Goal: Information Seeking & Learning: Learn about a topic

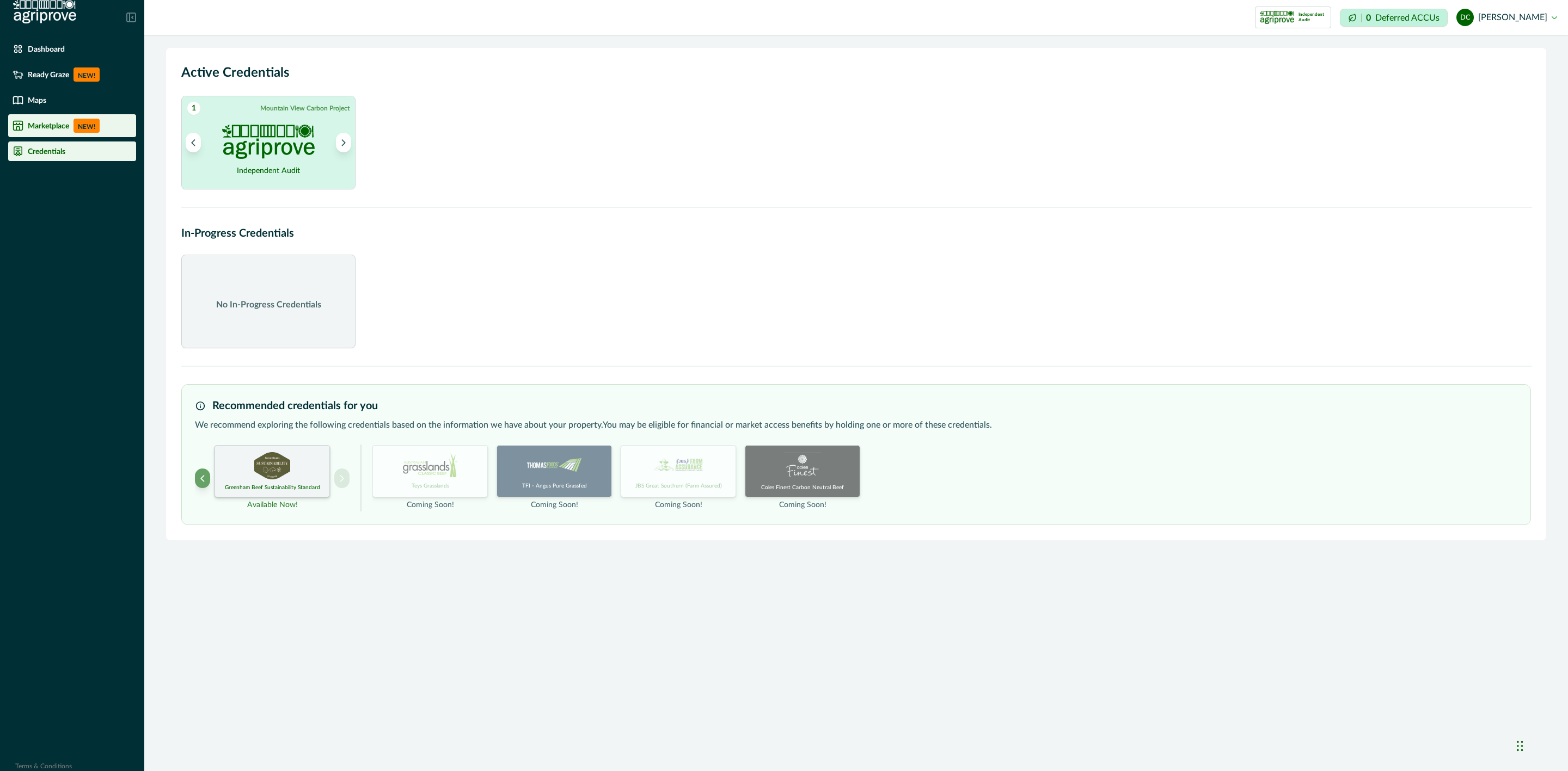
click at [80, 121] on p "NEW!" at bounding box center [86, 125] width 26 height 14
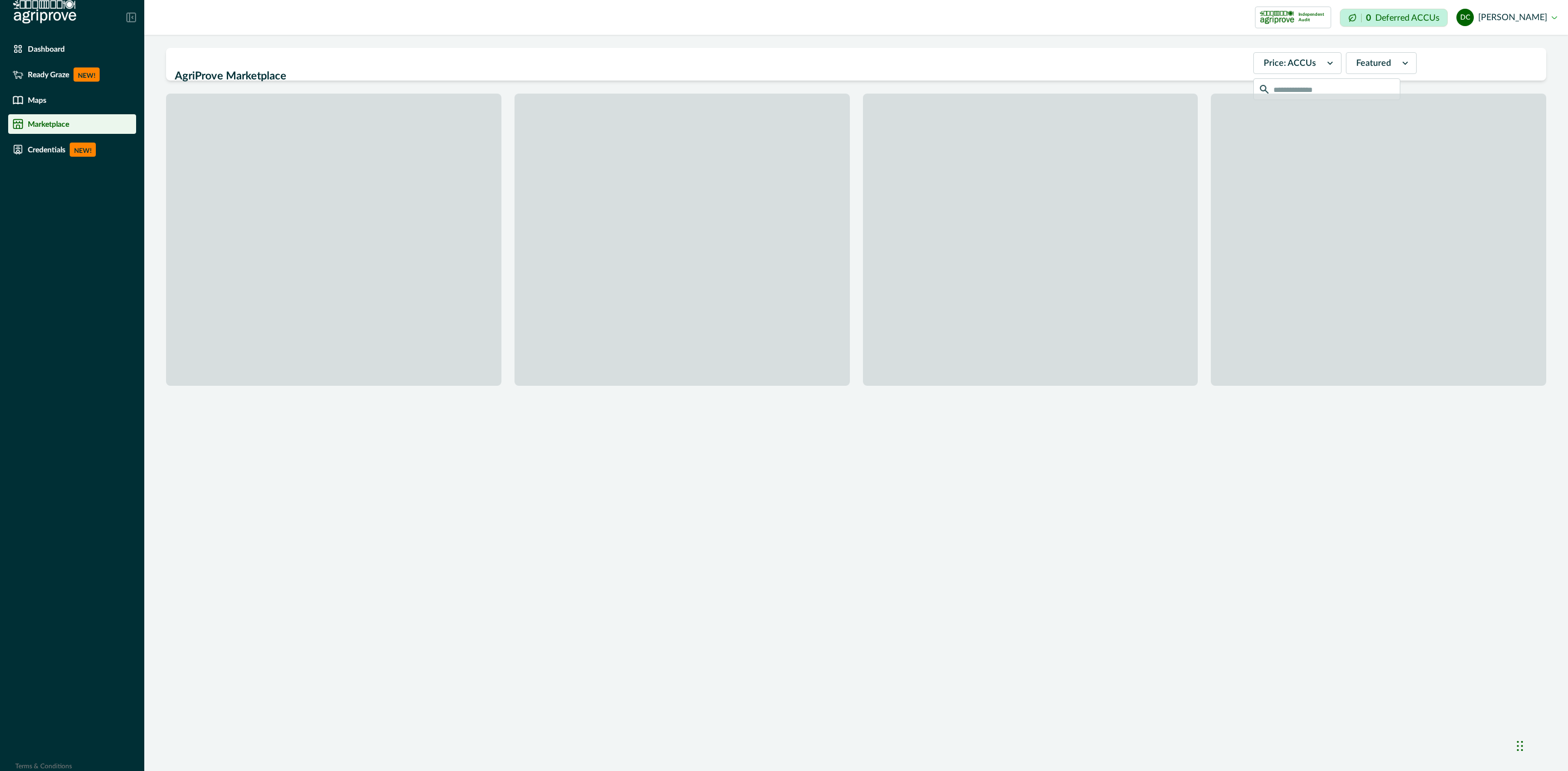
click at [25, 121] on div "Marketplace" at bounding box center [72, 123] width 119 height 11
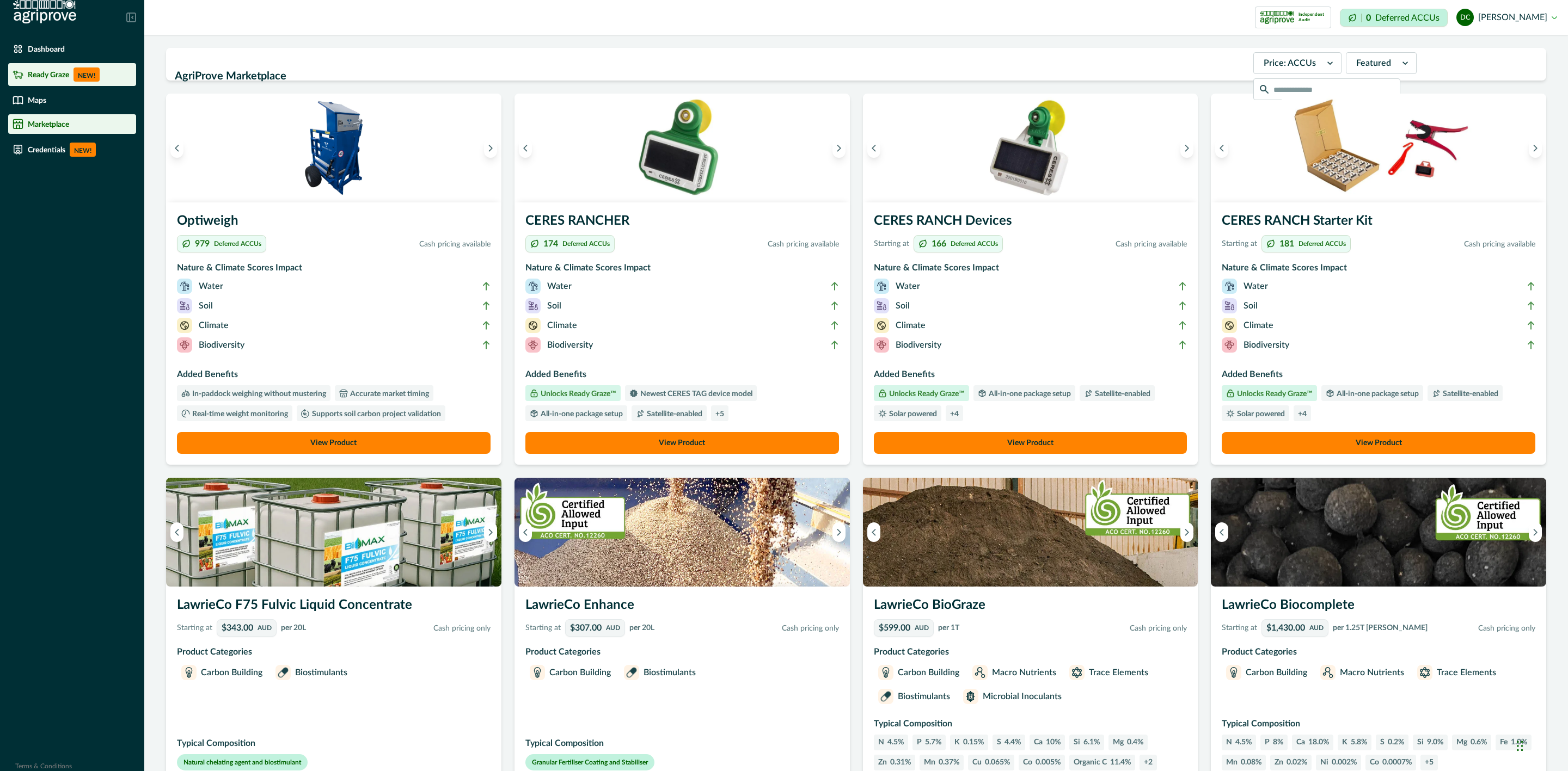
click at [72, 66] on li "Ready Graze NEW!" at bounding box center [72, 74] width 128 height 23
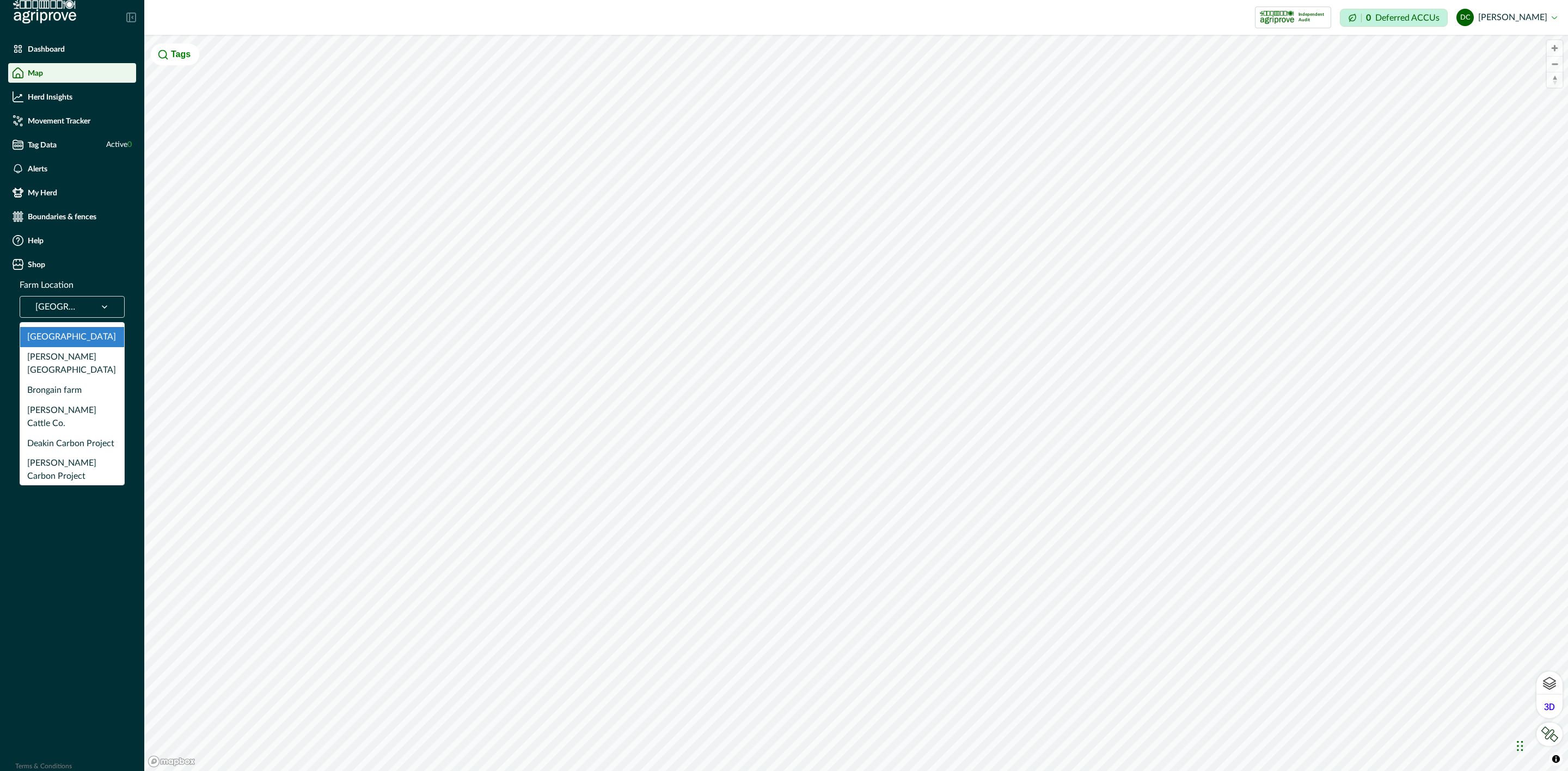
click at [95, 312] on div at bounding box center [104, 307] width 28 height 21
click at [62, 400] on div "[PERSON_NAME] Cattle Co." at bounding box center [72, 417] width 104 height 33
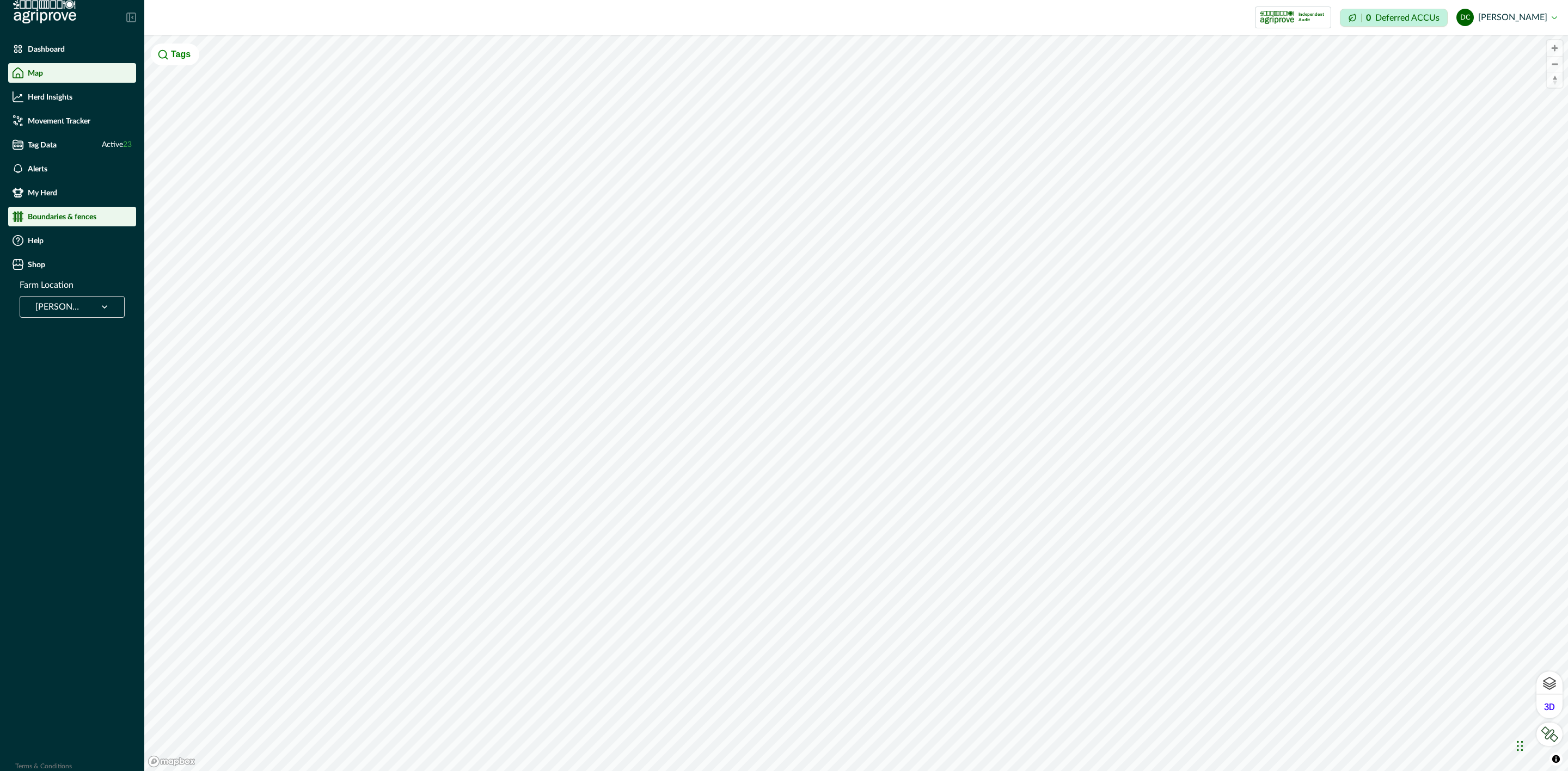
click at [64, 95] on p "Herd Insights" at bounding box center [50, 97] width 45 height 8
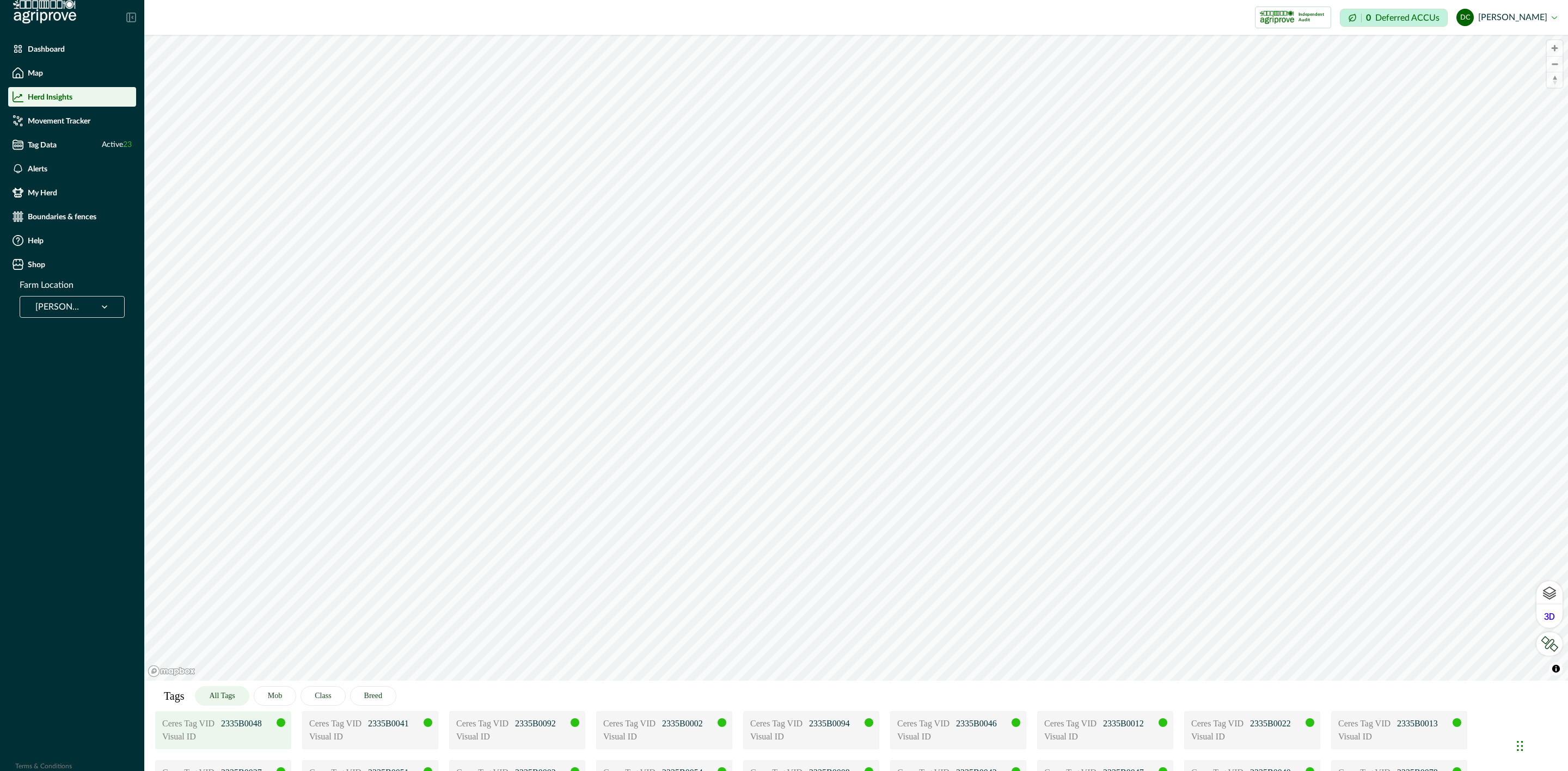
click at [268, 730] on div "Visual ID" at bounding box center [223, 737] width 122 height 13
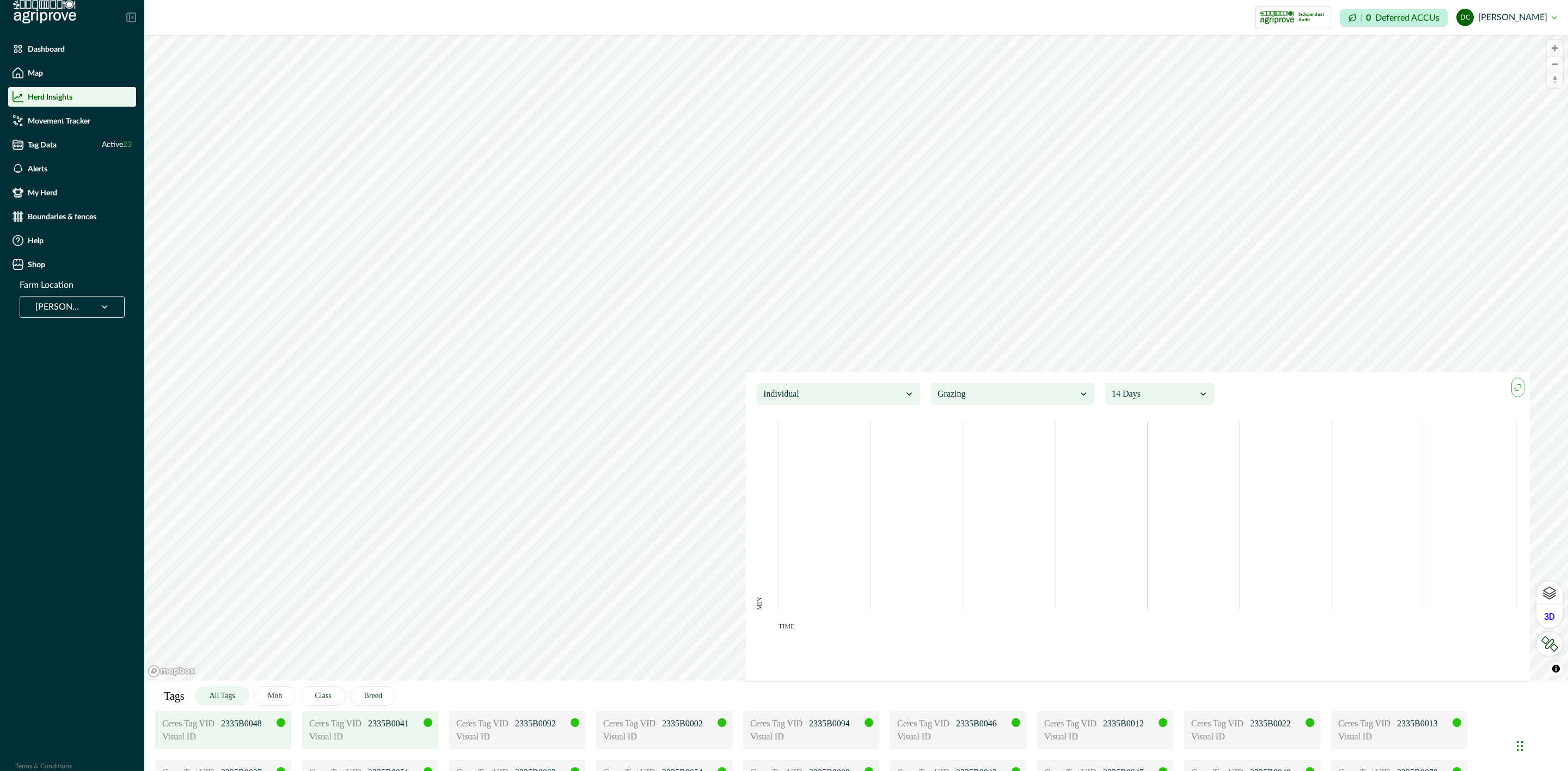
click at [342, 735] on p "Visual ID" at bounding box center [336, 737] width 54 height 13
click at [274, 735] on div "Visual ID" at bounding box center [223, 737] width 122 height 13
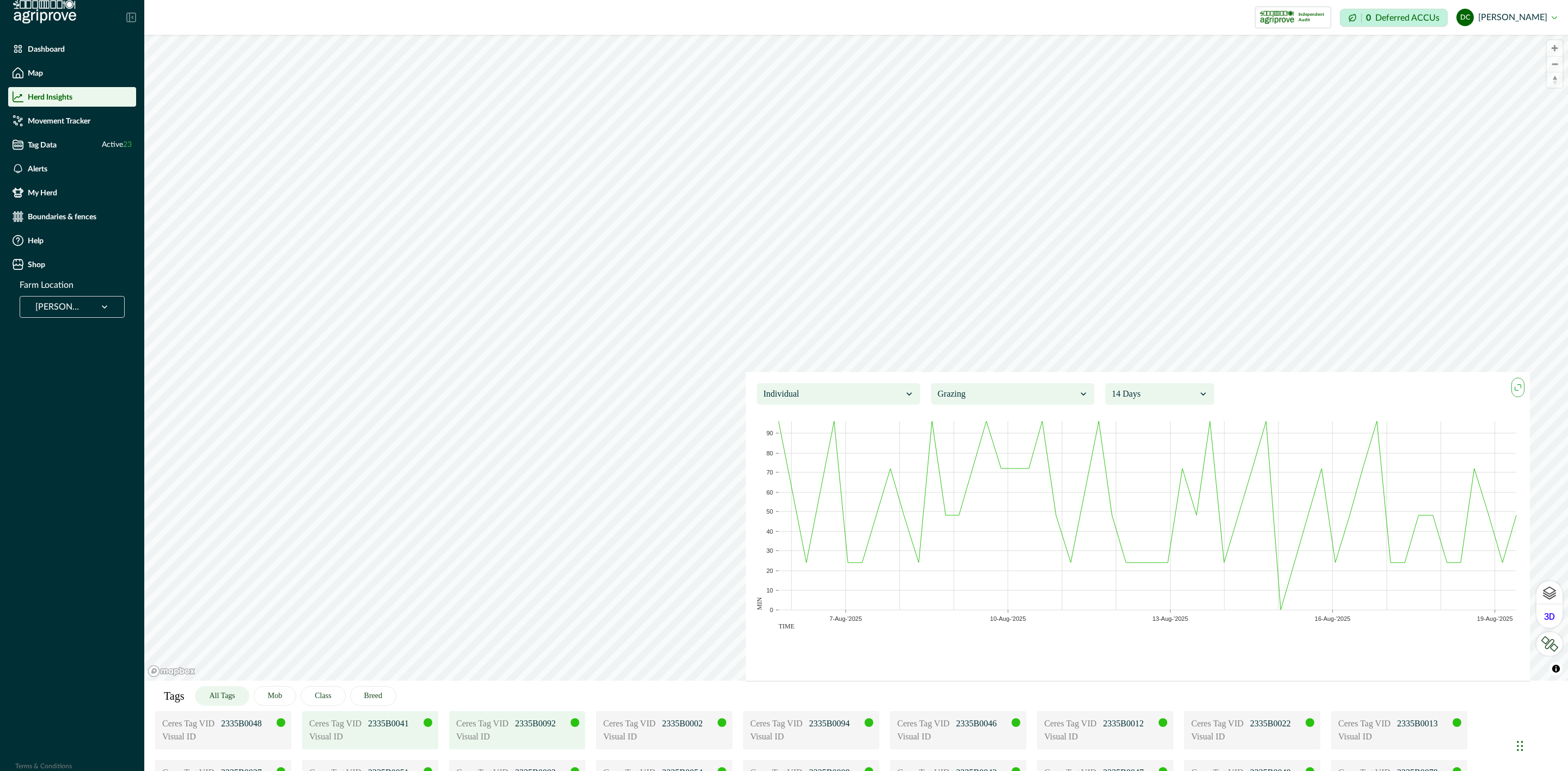
click at [525, 733] on div "Visual ID" at bounding box center [517, 737] width 122 height 13
click at [701, 742] on div "Visual ID" at bounding box center [664, 737] width 122 height 13
click at [1519, 385] on icon "maxmin" at bounding box center [1518, 388] width 12 height 12
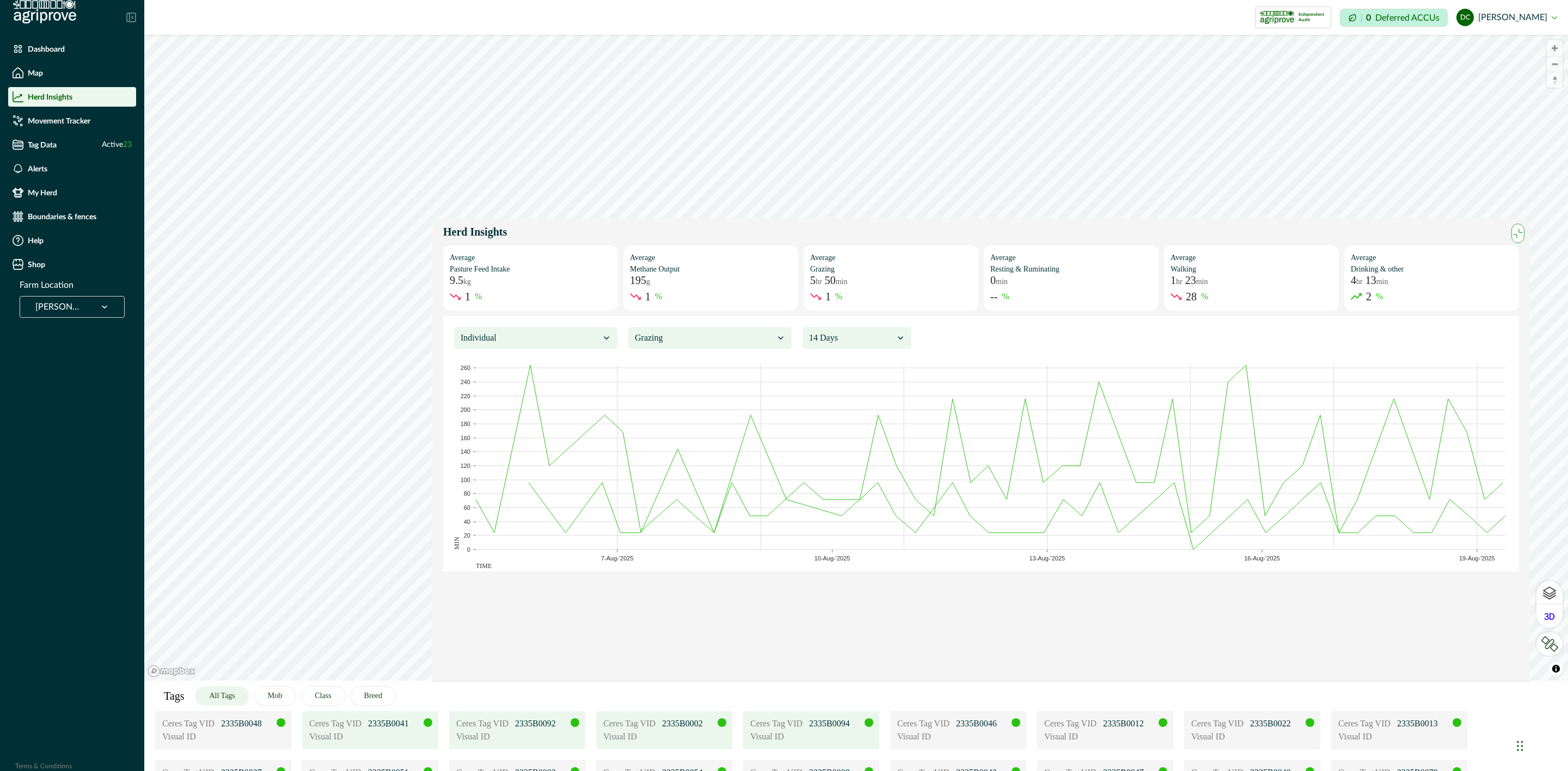
click at [819, 735] on div "Visual ID" at bounding box center [811, 737] width 122 height 13
click at [972, 727] on p "2335B0046" at bounding box center [983, 724] width 54 height 13
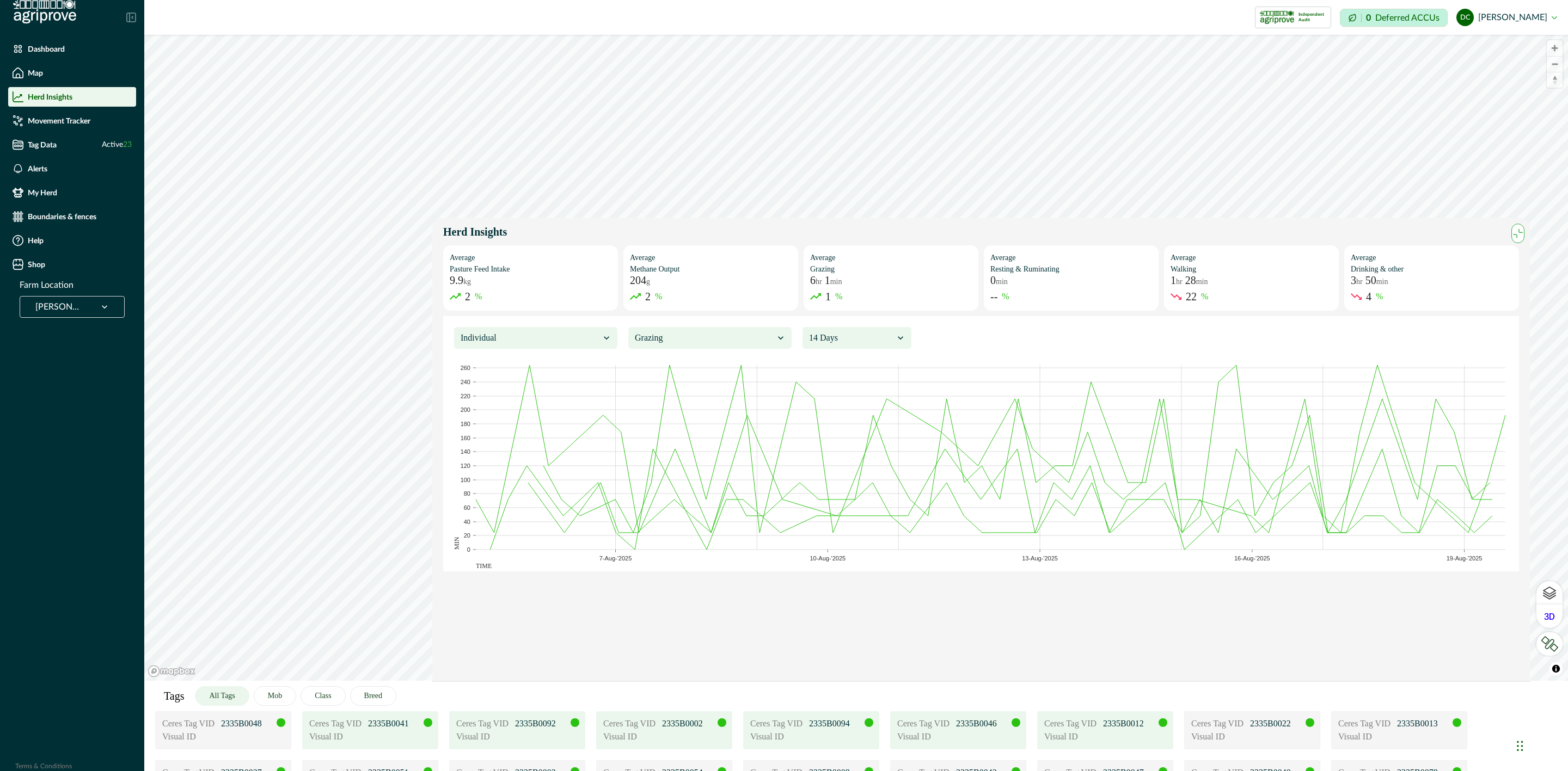
click at [1154, 729] on p "2335B0012" at bounding box center [1130, 724] width 54 height 13
click at [748, 340] on div at bounding box center [704, 338] width 139 height 15
click at [693, 429] on div "Resting and ruminating" at bounding box center [710, 428] width 152 height 20
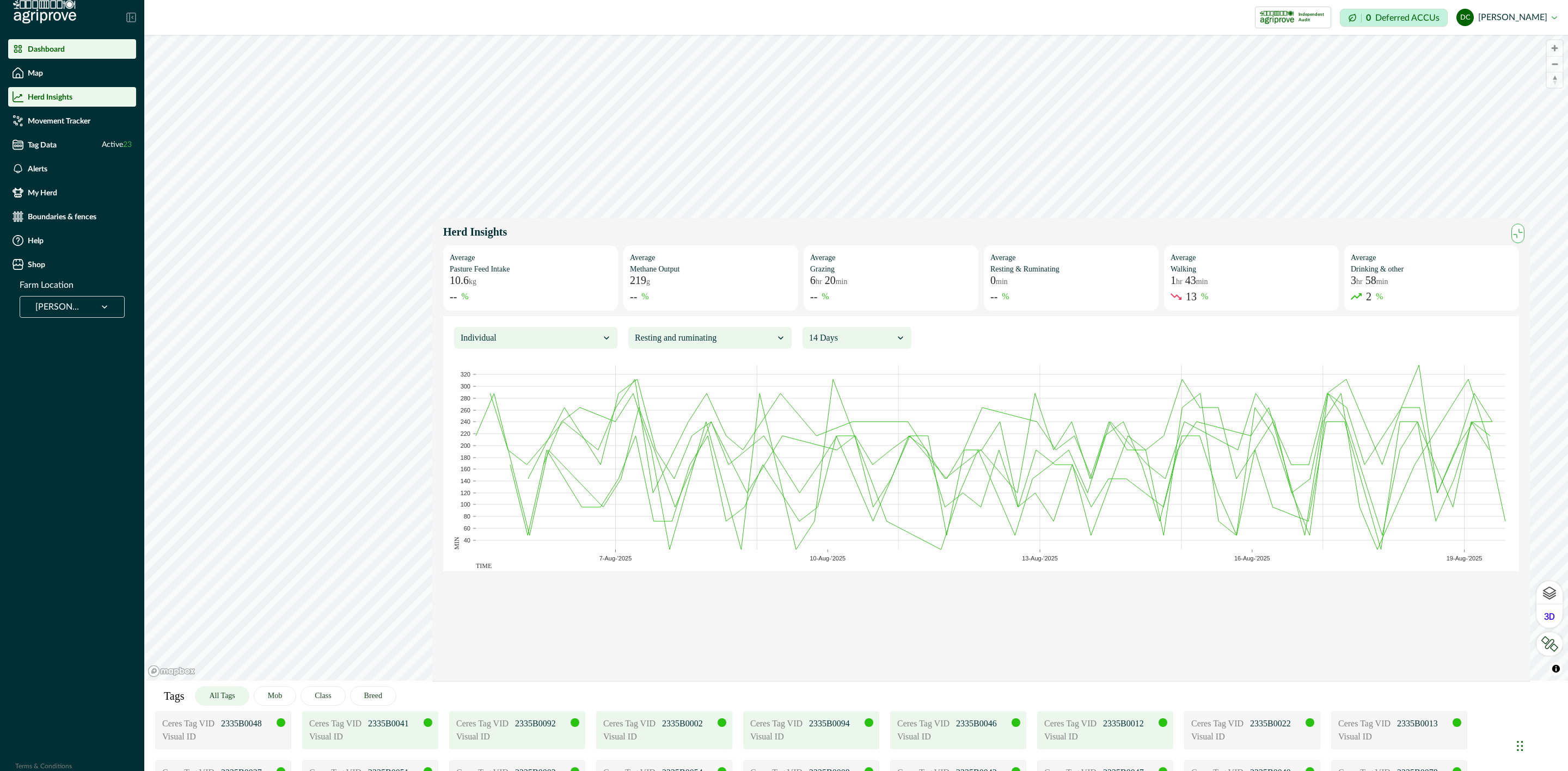
click at [79, 39] on li "Dashboard" at bounding box center [72, 49] width 128 height 20
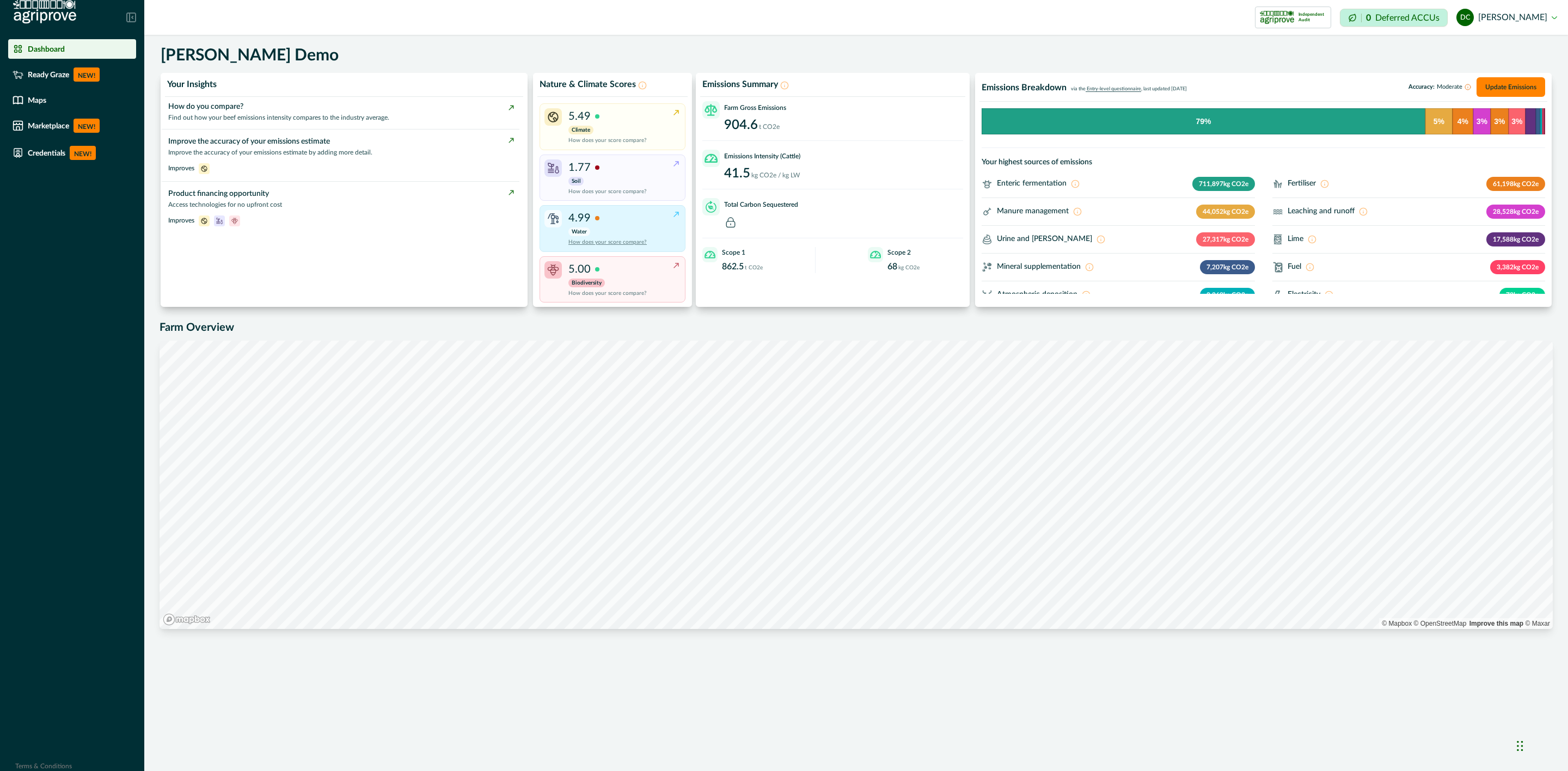
scroll to position [2, 0]
click at [51, 105] on div "Maps" at bounding box center [72, 100] width 119 height 11
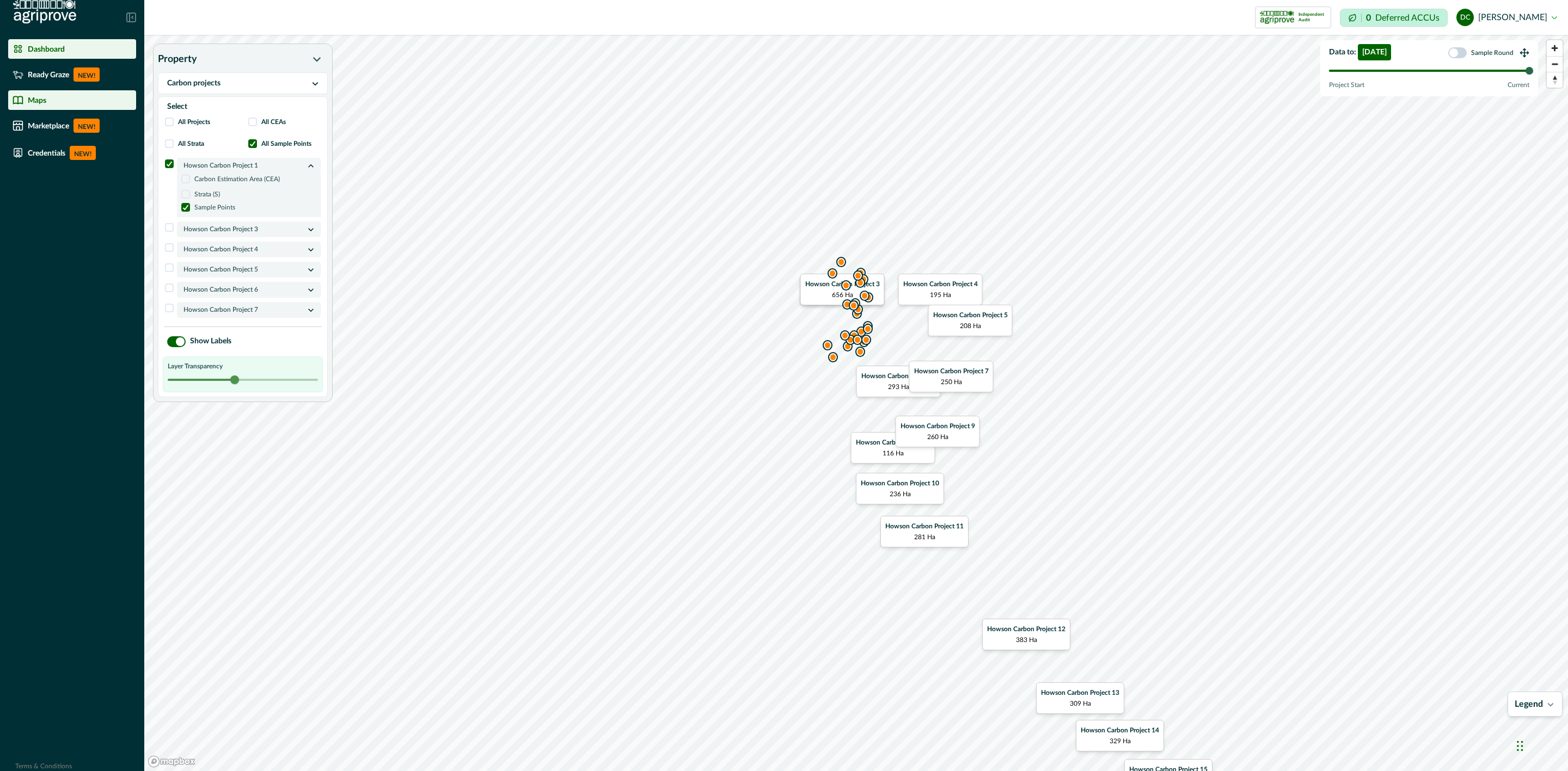
click at [29, 45] on p "Dashboard" at bounding box center [46, 49] width 37 height 8
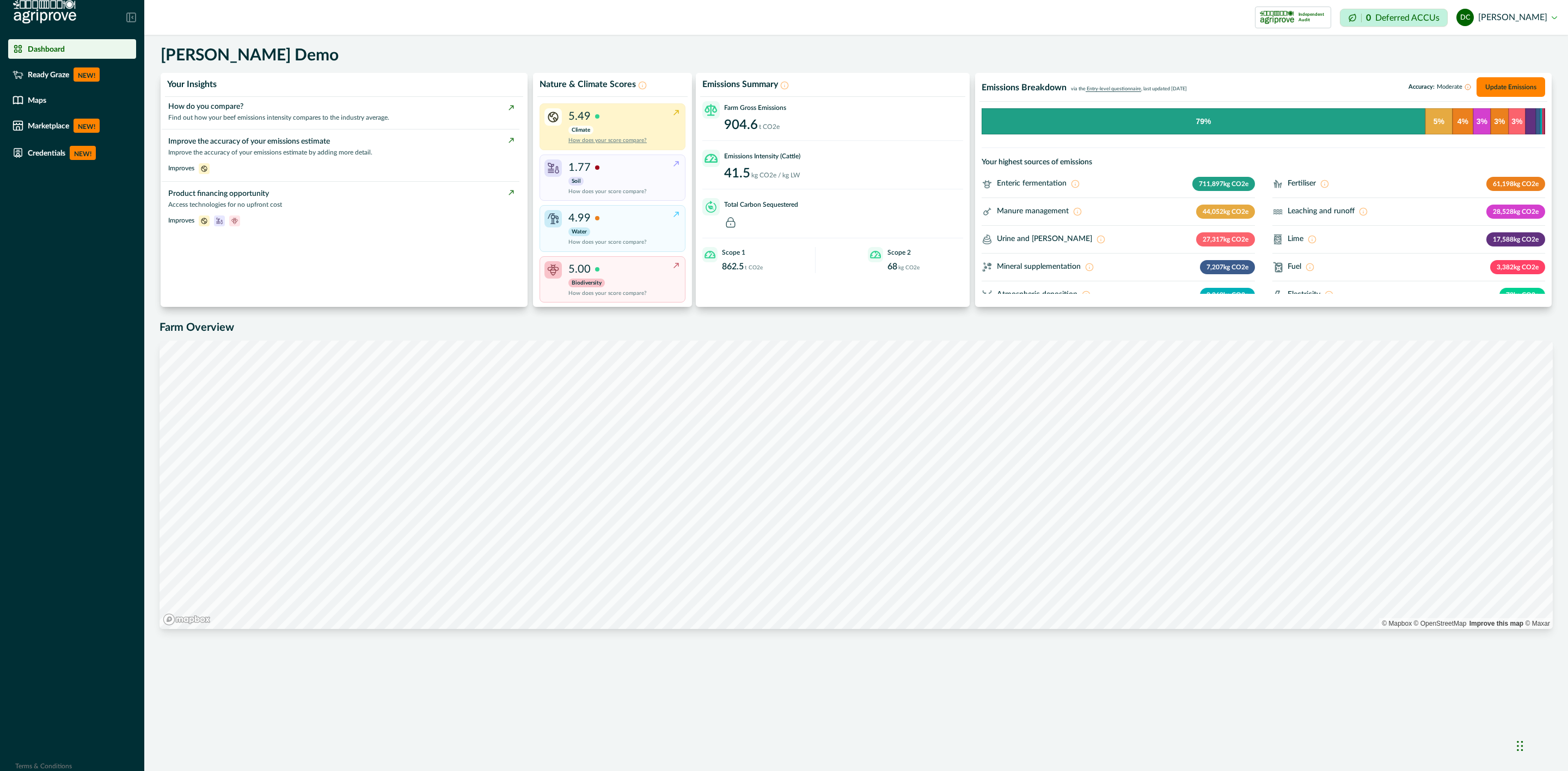
click at [614, 126] on div "5.49 Climate How does your score compare?" at bounding box center [620, 127] width 103 height 37
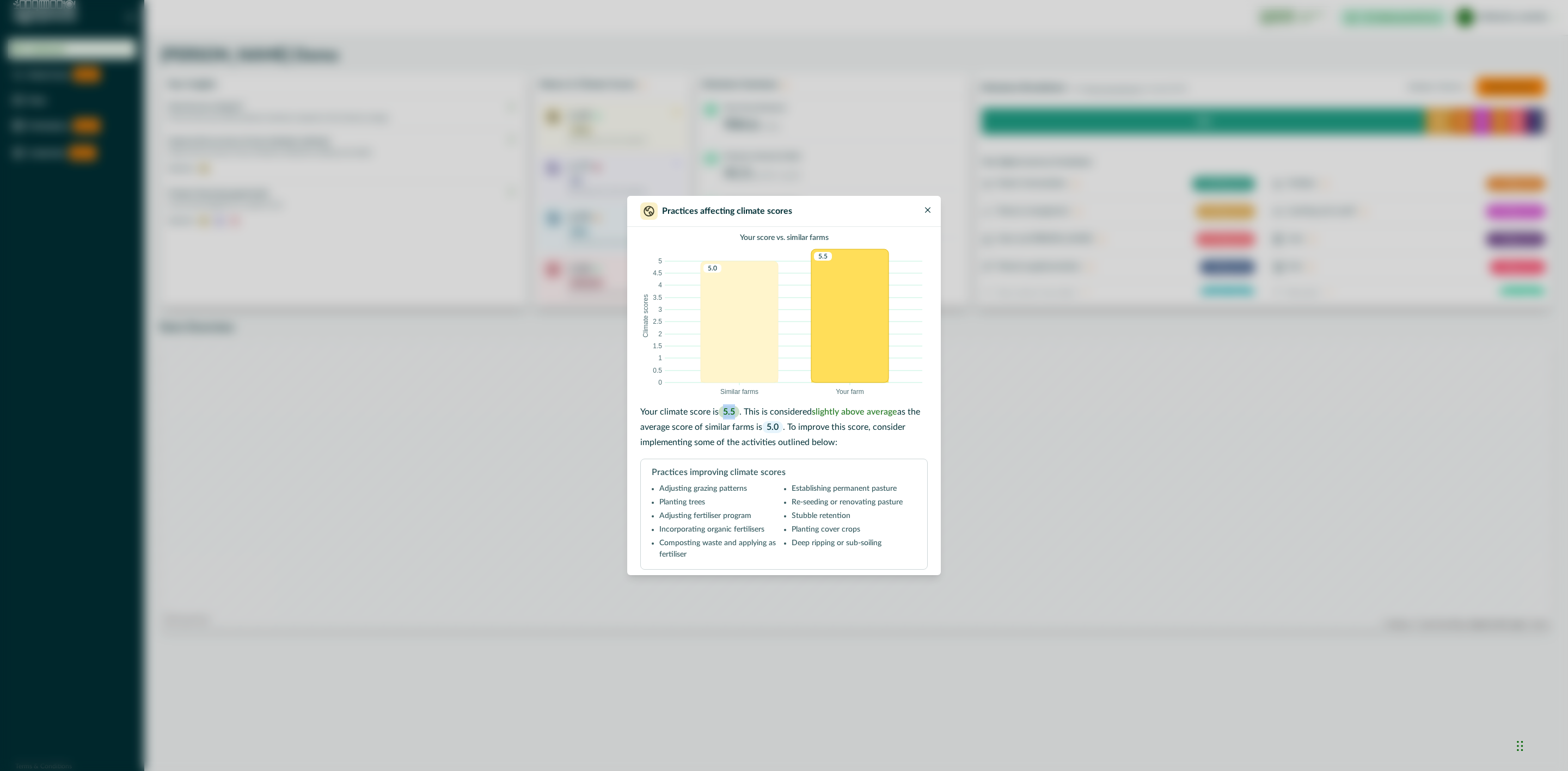
drag, startPoint x: 721, startPoint y: 413, endPoint x: 739, endPoint y: 410, distance: 18.2
click at [739, 410] on span "5.5" at bounding box center [729, 412] width 21 height 12
click at [834, 424] on p "Your climate score is 5.5 . This is considered slightly above average as the av…" at bounding box center [784, 427] width 288 height 46
drag, startPoint x: 766, startPoint y: 426, endPoint x: 784, endPoint y: 426, distance: 18.0
click at [784, 426] on p "Your climate score is 5.5 . This is considered slightly above average as the av…" at bounding box center [784, 427] width 288 height 46
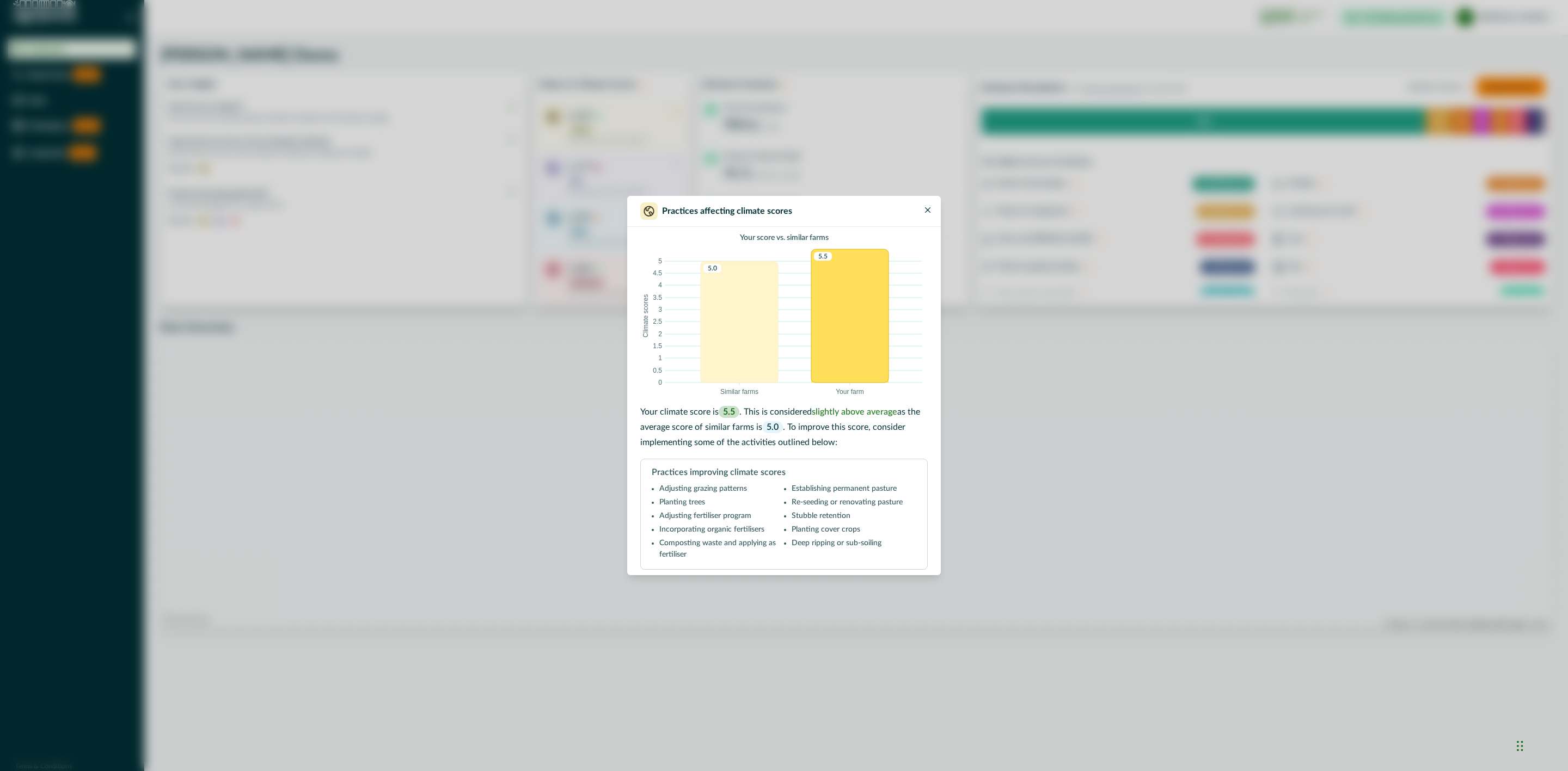
click at [798, 458] on div "Your score vs. similar farms Similar farms Your farm 0 0.5 1 1.5 2 2.5 3 3.5 4 …" at bounding box center [784, 401] width 288 height 348
click at [925, 205] on button "Close" at bounding box center [928, 207] width 13 height 13
